Goal: Book appointment/travel/reservation

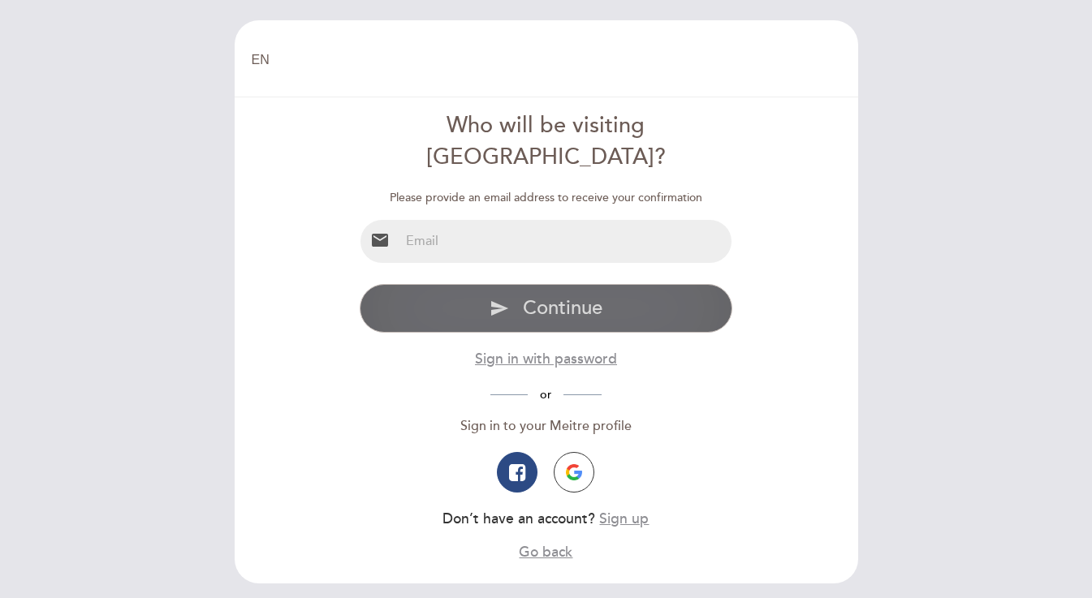
click at [568, 296] on span "Continue" at bounding box center [563, 308] width 80 height 24
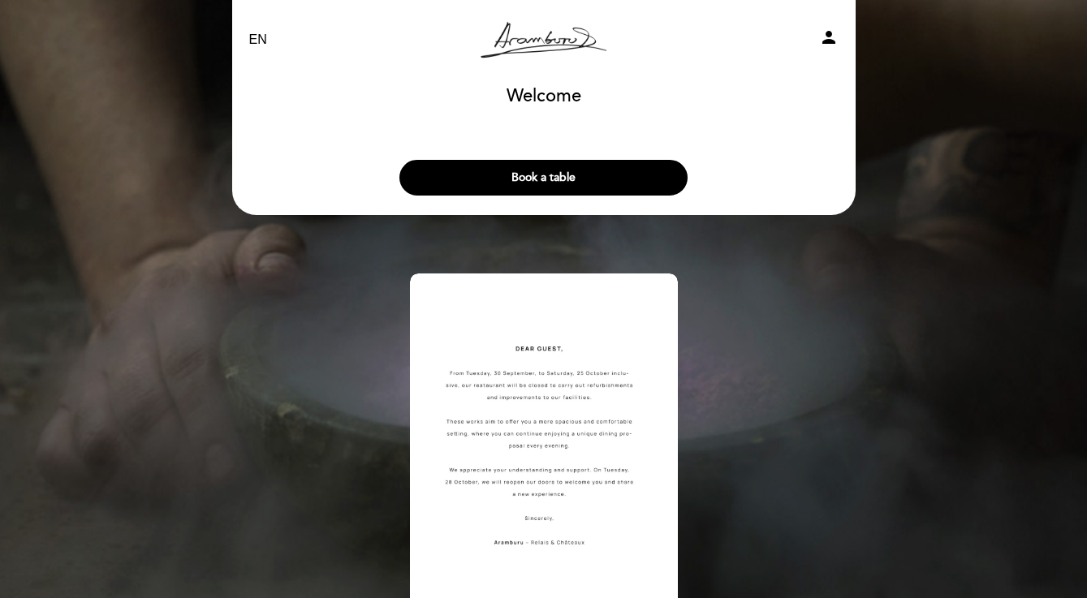
click at [826, 40] on icon "person" at bounding box center [828, 37] width 19 height 19
